Goal: Check status: Check status

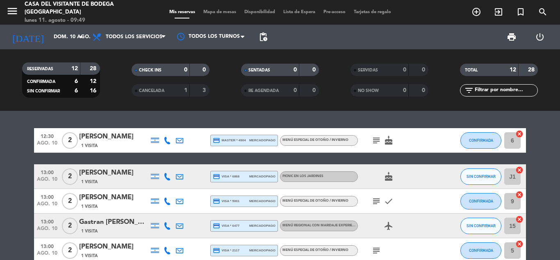
click at [13, 11] on icon "menu" at bounding box center [12, 11] width 12 height 12
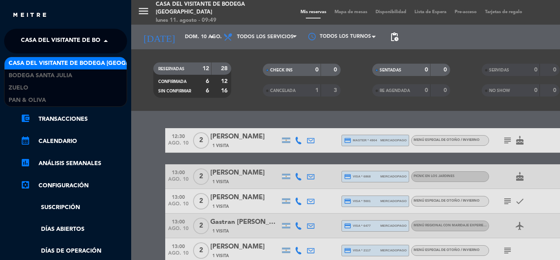
click at [58, 38] on span "Casa del Visitante de Bodega [GEOGRAPHIC_DATA]" at bounding box center [100, 40] width 159 height 17
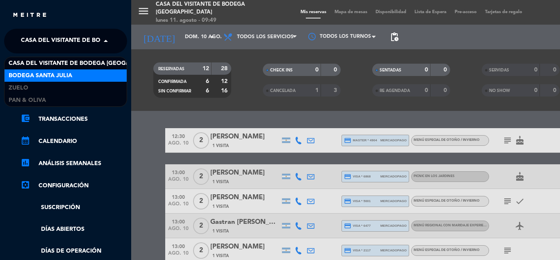
drag, startPoint x: 68, startPoint y: 68, endPoint x: 70, endPoint y: 74, distance: 5.9
click at [70, 74] on div "Casa del Visitante de Bodega Santa Julia Bodega Santa Julia Zuelo Pan & Oliva" at bounding box center [66, 81] width 122 height 49
click at [70, 74] on span "Bodega Santa Julia" at bounding box center [41, 75] width 64 height 9
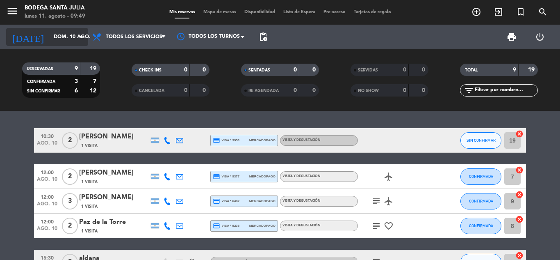
click at [50, 43] on input "dom. 10 ago." at bounding box center [84, 37] width 69 height 14
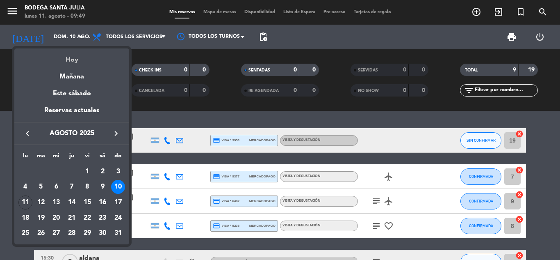
click at [88, 61] on div "Hoy" at bounding box center [71, 56] width 115 height 17
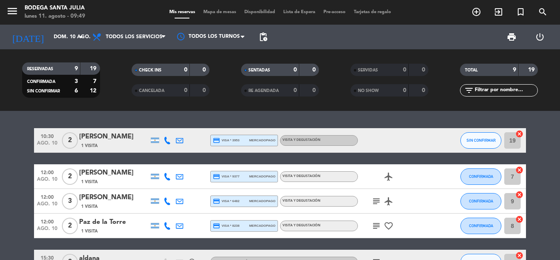
type input "lun. 11 ago."
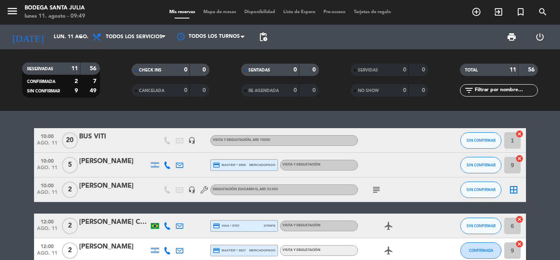
click at [47, 141] on span "ago. 11" at bounding box center [47, 144] width 20 height 9
click at [34, 165] on div "10:00 [DATE]" at bounding box center [47, 165] width 26 height 24
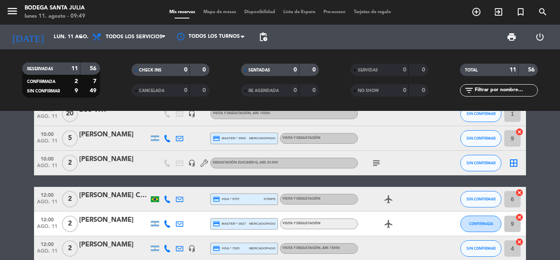
scroll to position [41, 0]
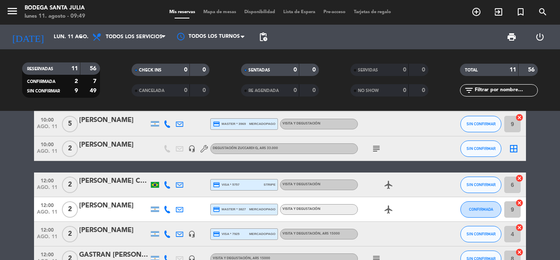
click at [50, 121] on span "10:00" at bounding box center [47, 118] width 20 height 9
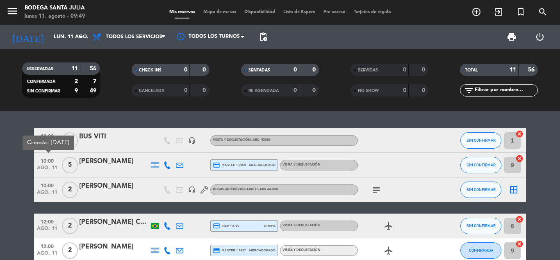
click at [46, 182] on span "10:00" at bounding box center [47, 184] width 20 height 9
click at [375, 190] on icon "subject" at bounding box center [376, 189] width 10 height 10
click at [61, 178] on div "2" at bounding box center [69, 189] width 19 height 24
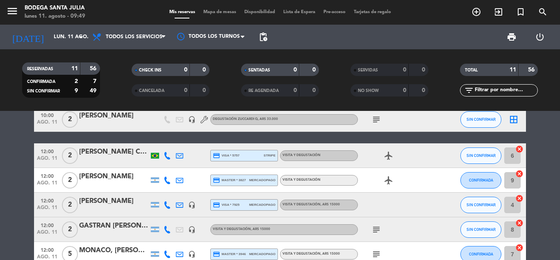
scroll to position [82, 0]
